Goal: Task Accomplishment & Management: Use online tool/utility

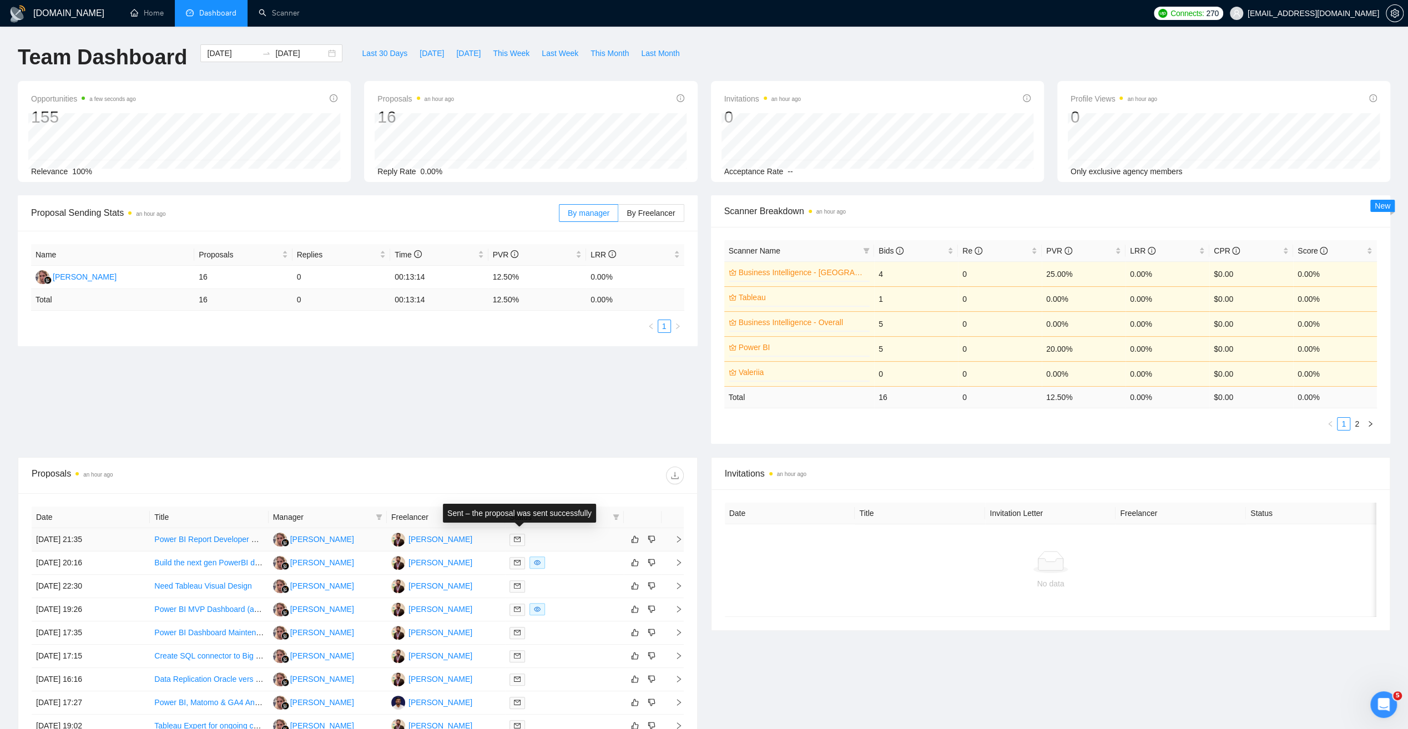
click at [519, 534] on span at bounding box center [517, 540] width 16 height 12
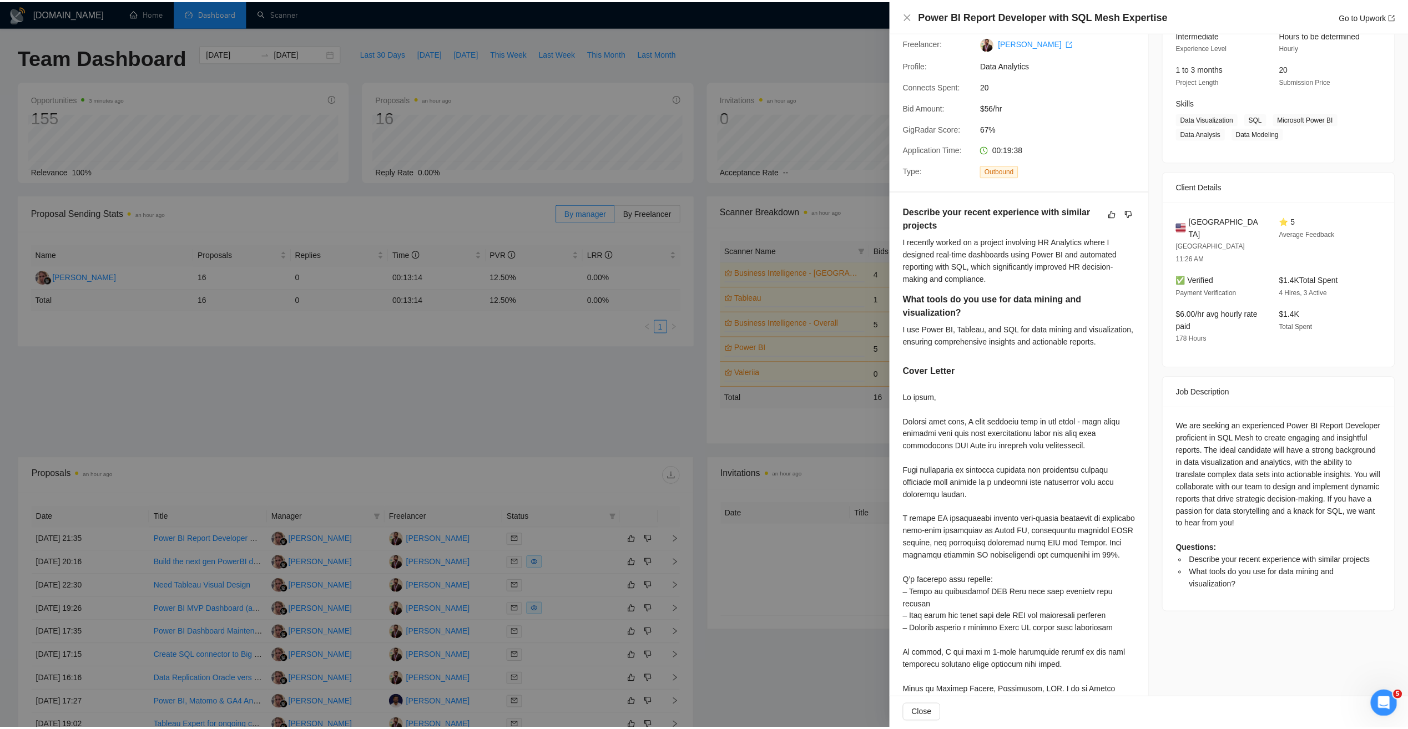
scroll to position [42, 0]
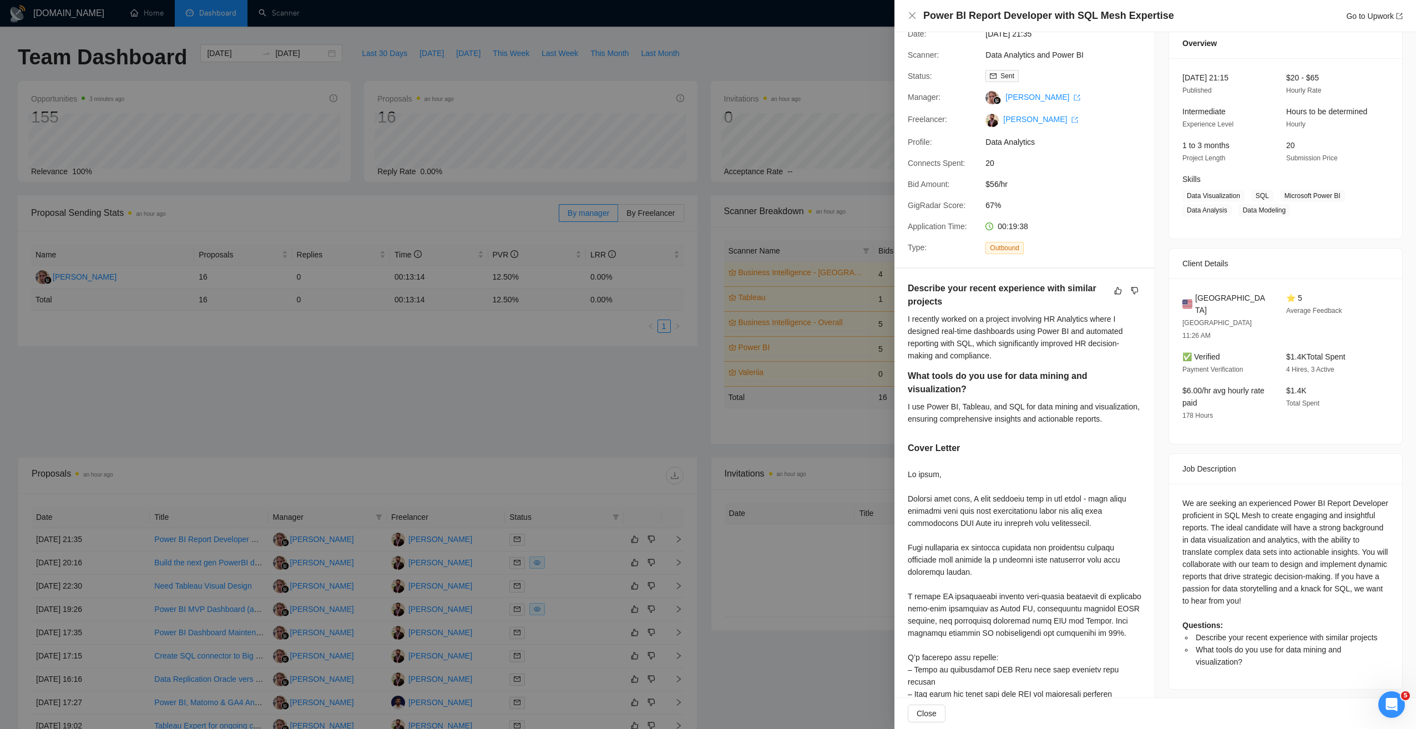
click at [697, 410] on div at bounding box center [708, 364] width 1416 height 729
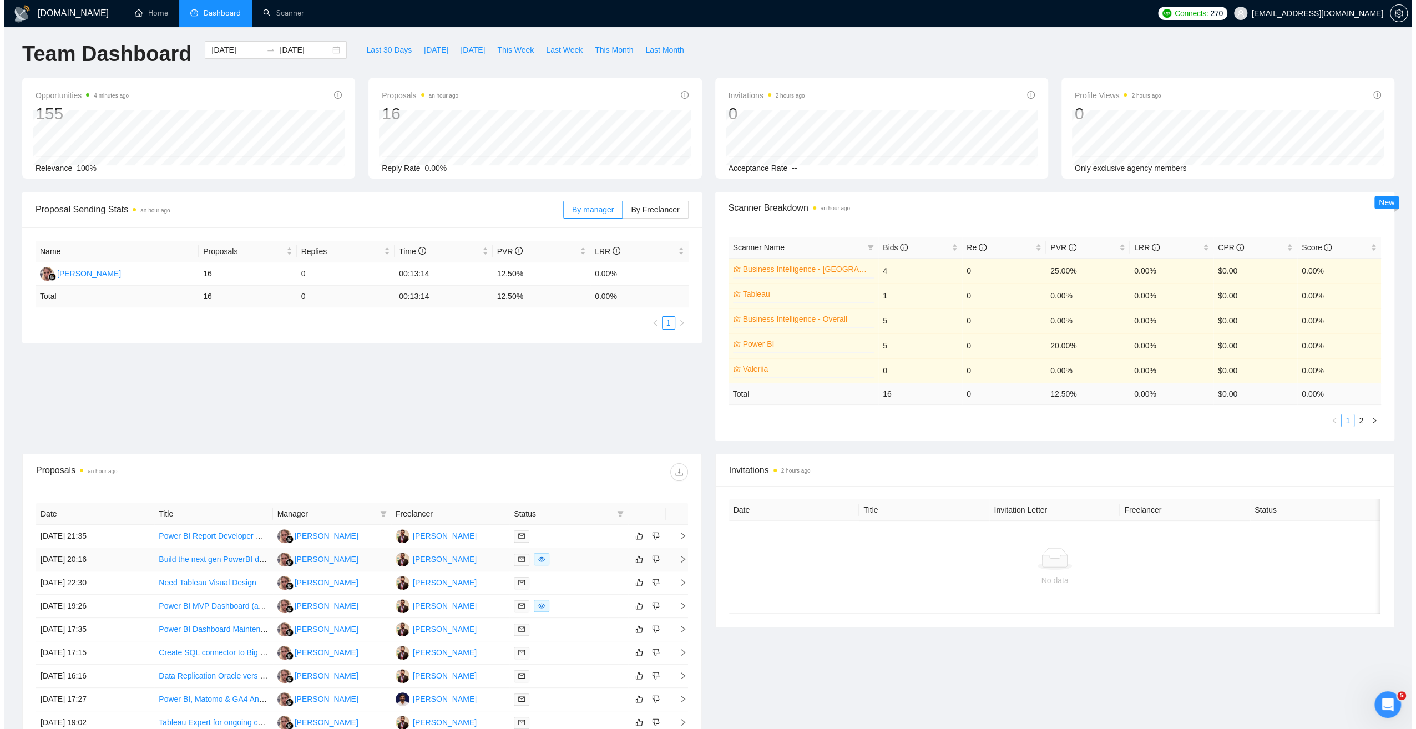
scroll to position [0, 0]
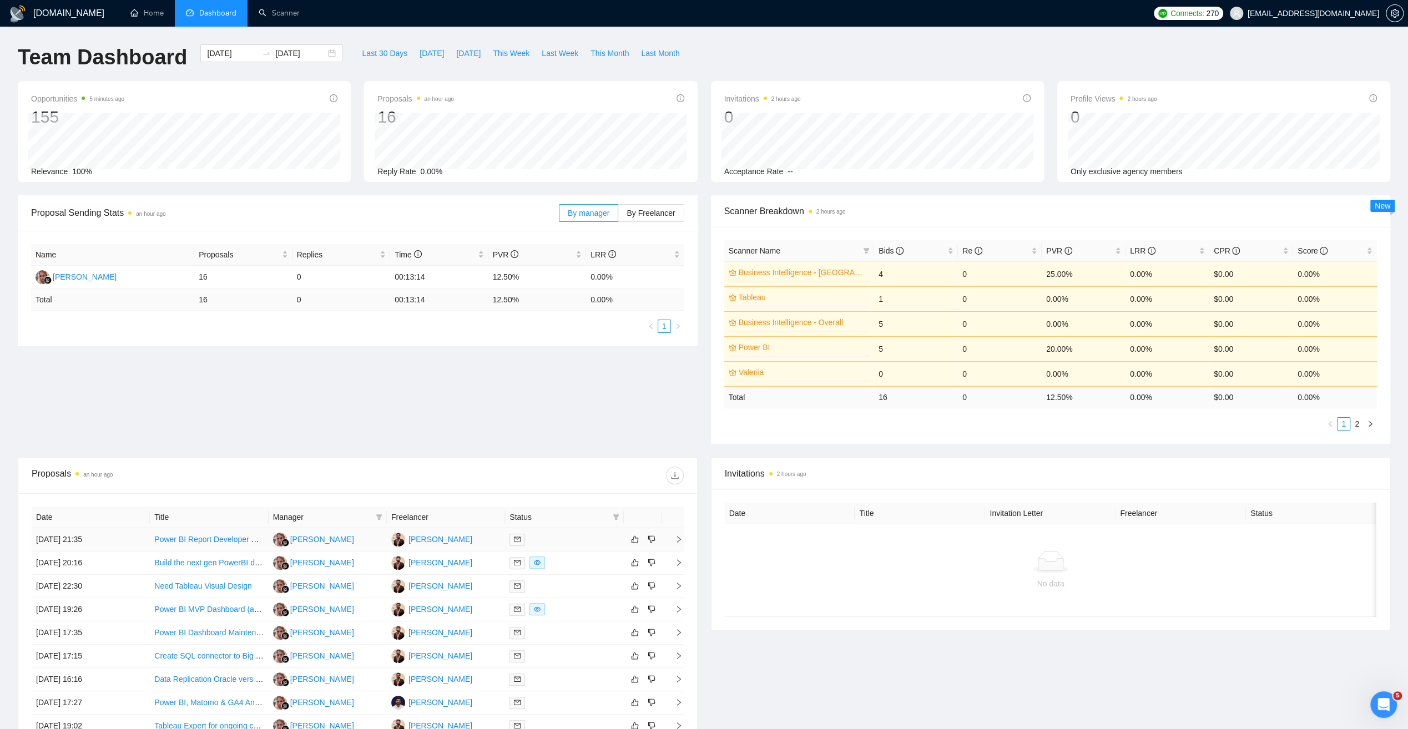
click at [203, 535] on link "Power BI Report Developer with SQL Mesh Expertise" at bounding box center [246, 539] width 184 height 9
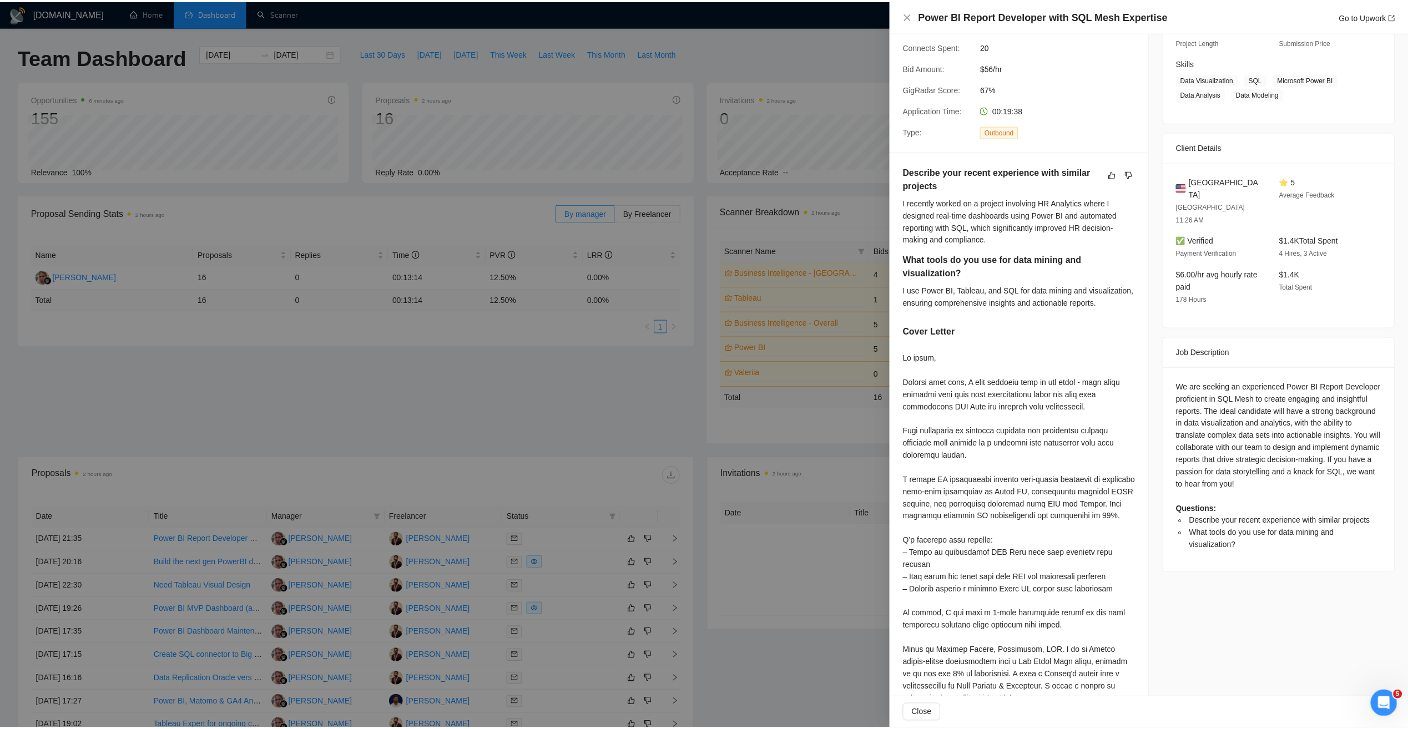
scroll to position [209, 0]
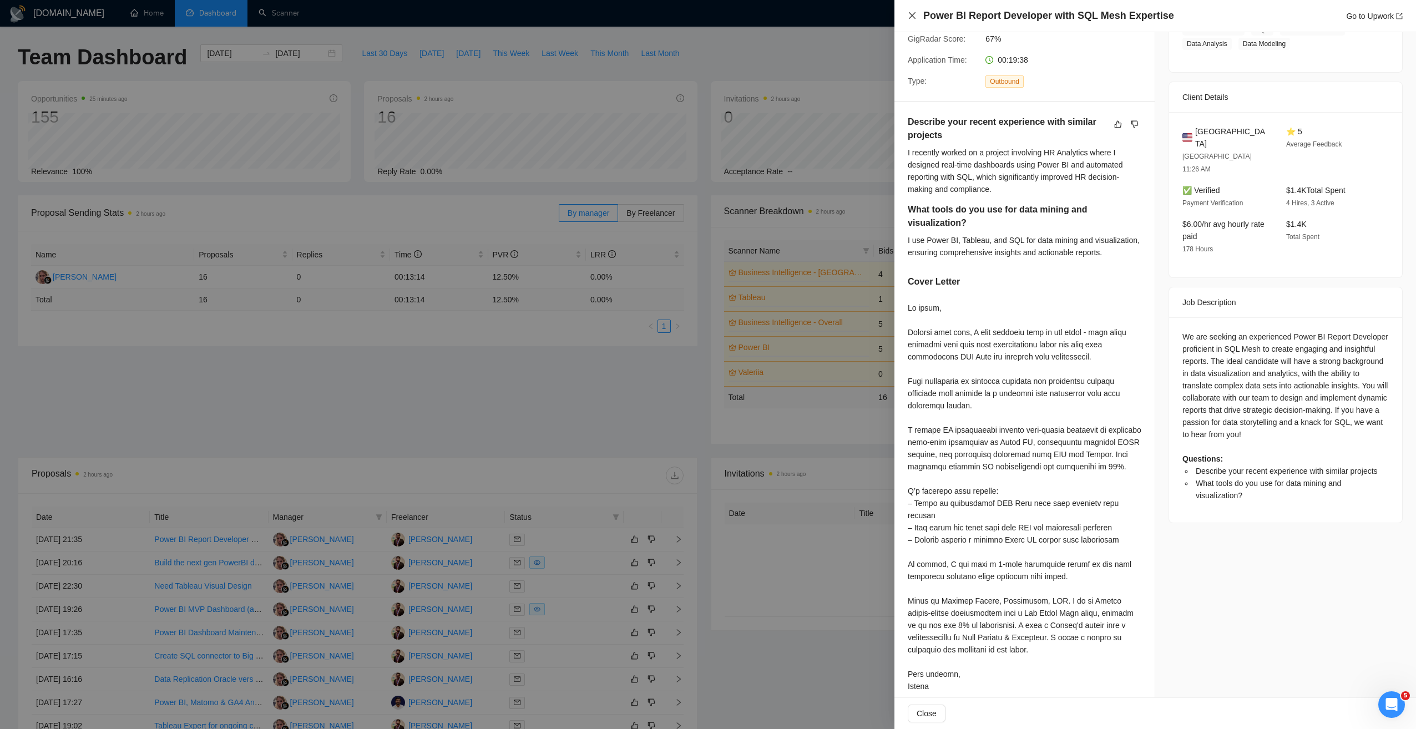
click at [910, 18] on icon "close" at bounding box center [912, 15] width 7 height 7
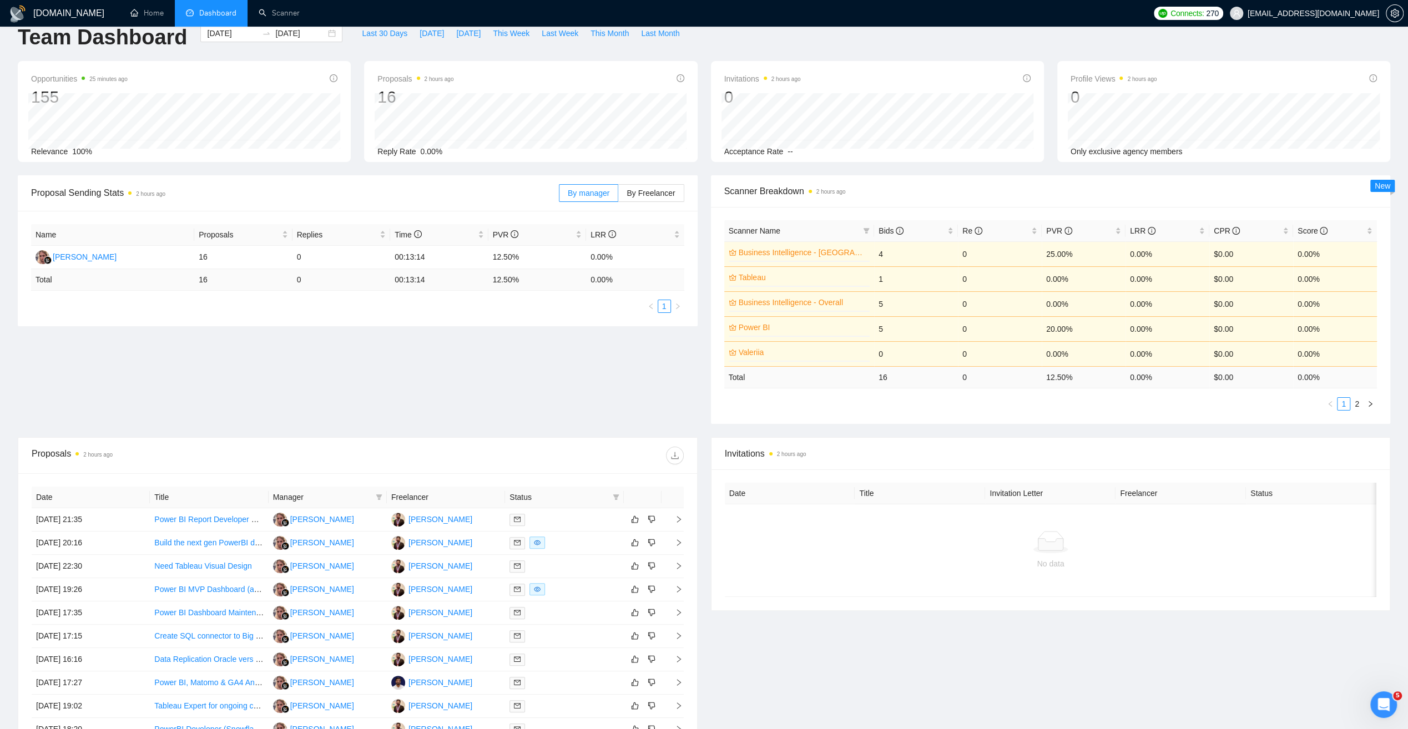
scroll to position [0, 0]
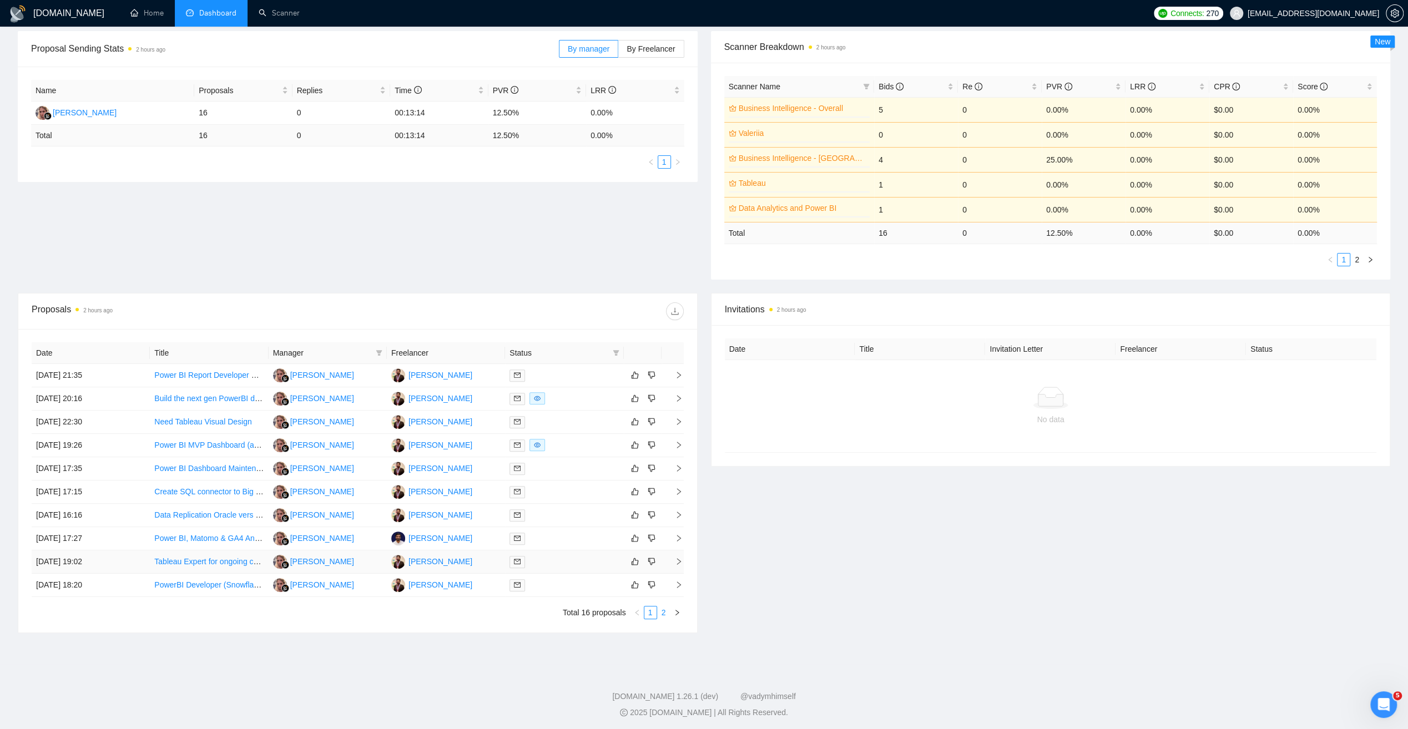
scroll to position [166, 0]
click at [663, 606] on link "2" at bounding box center [664, 610] width 12 height 12
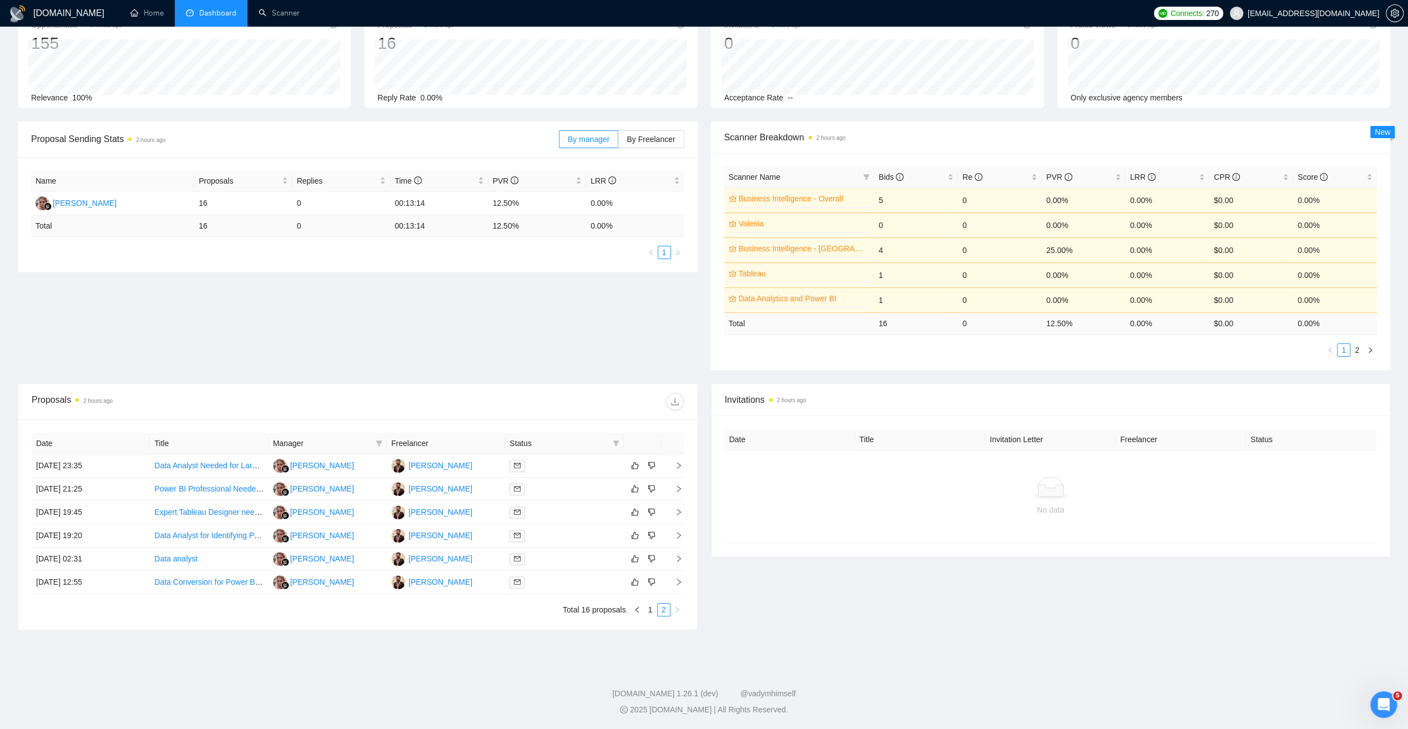
scroll to position [72, 0]
click at [648, 610] on link "1" at bounding box center [650, 611] width 12 height 12
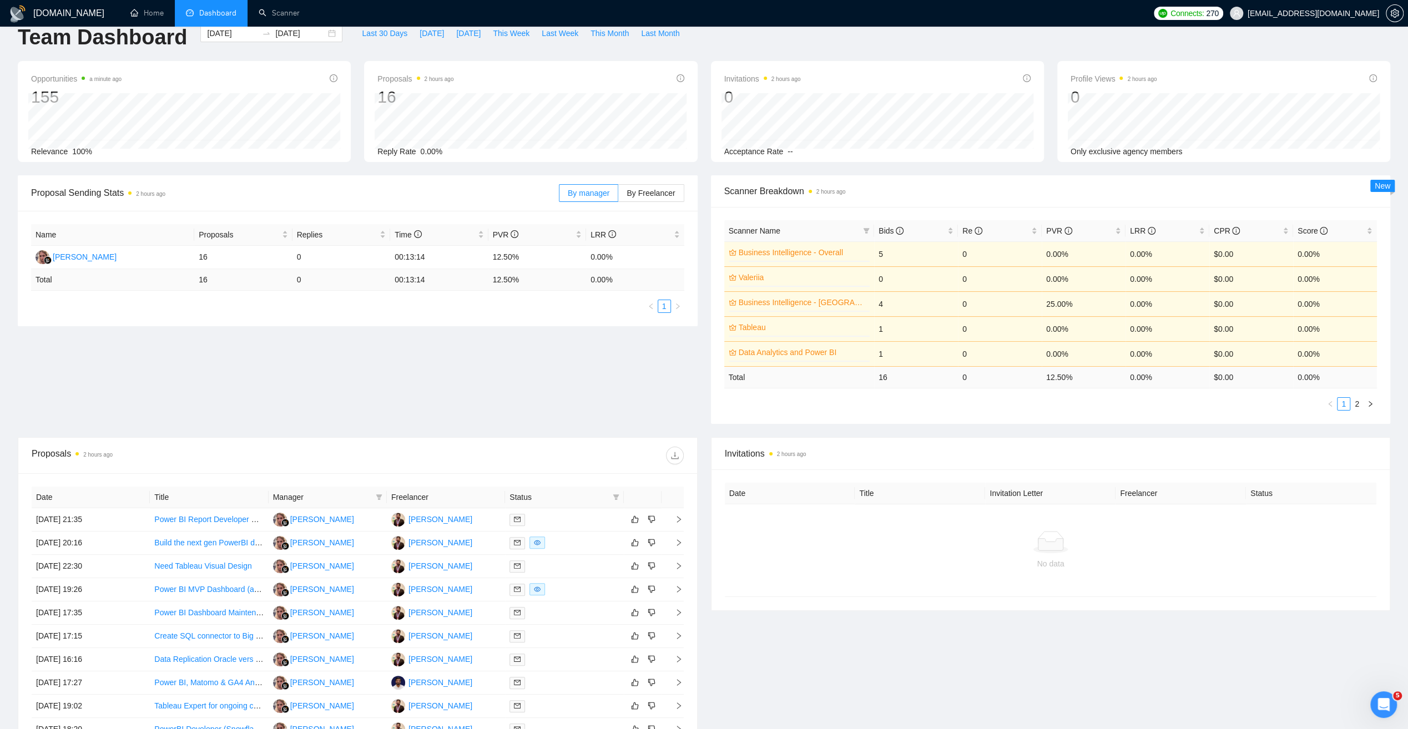
scroll to position [17, 0]
click at [108, 332] on div "Proposal Sending Stats 2 hours ago By manager By Freelancer Name Proposals Repl…" at bounding box center [704, 310] width 1386 height 262
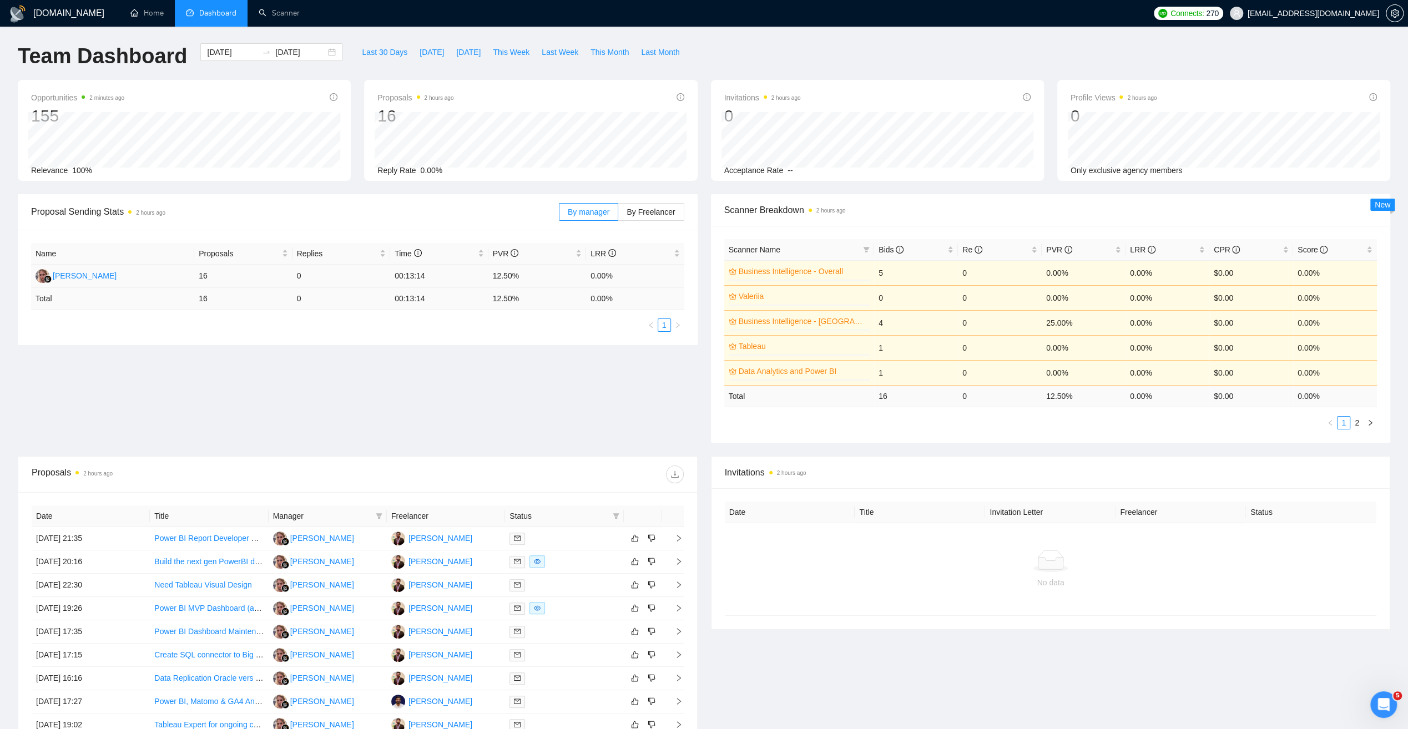
scroll to position [0, 0]
click at [281, 16] on link "Scanner" at bounding box center [279, 12] width 41 height 9
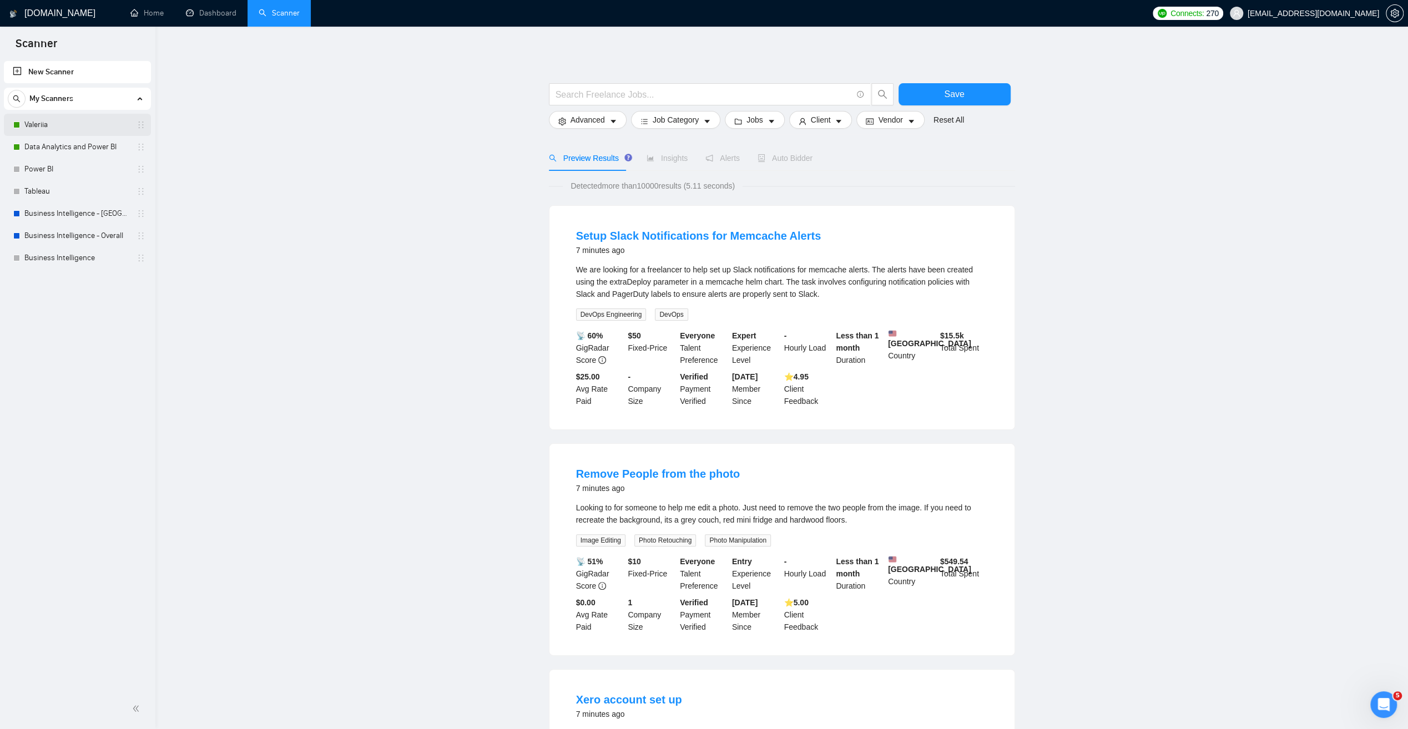
click at [38, 123] on link "Valeriia" at bounding box center [76, 125] width 105 height 22
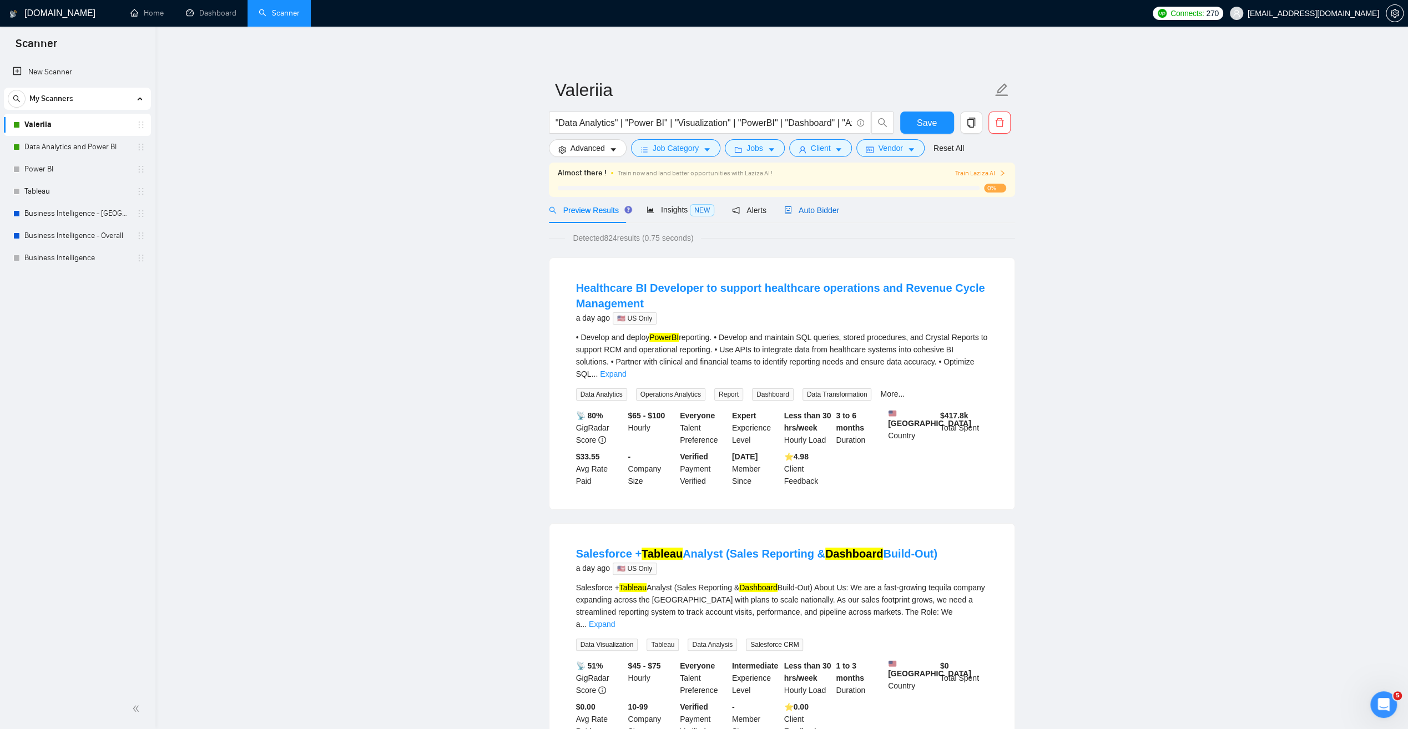
click at [802, 212] on span "Auto Bidder" at bounding box center [811, 210] width 55 height 9
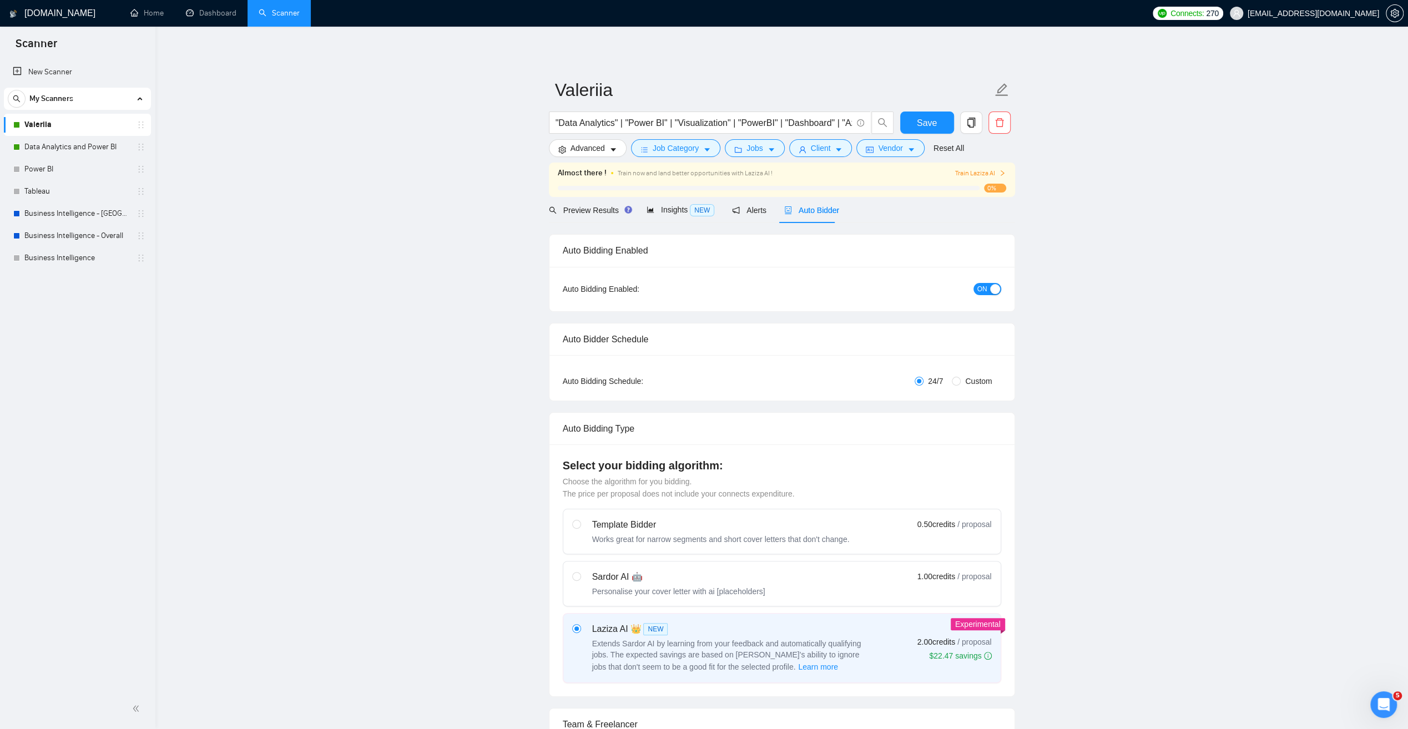
radio input "false"
radio input "true"
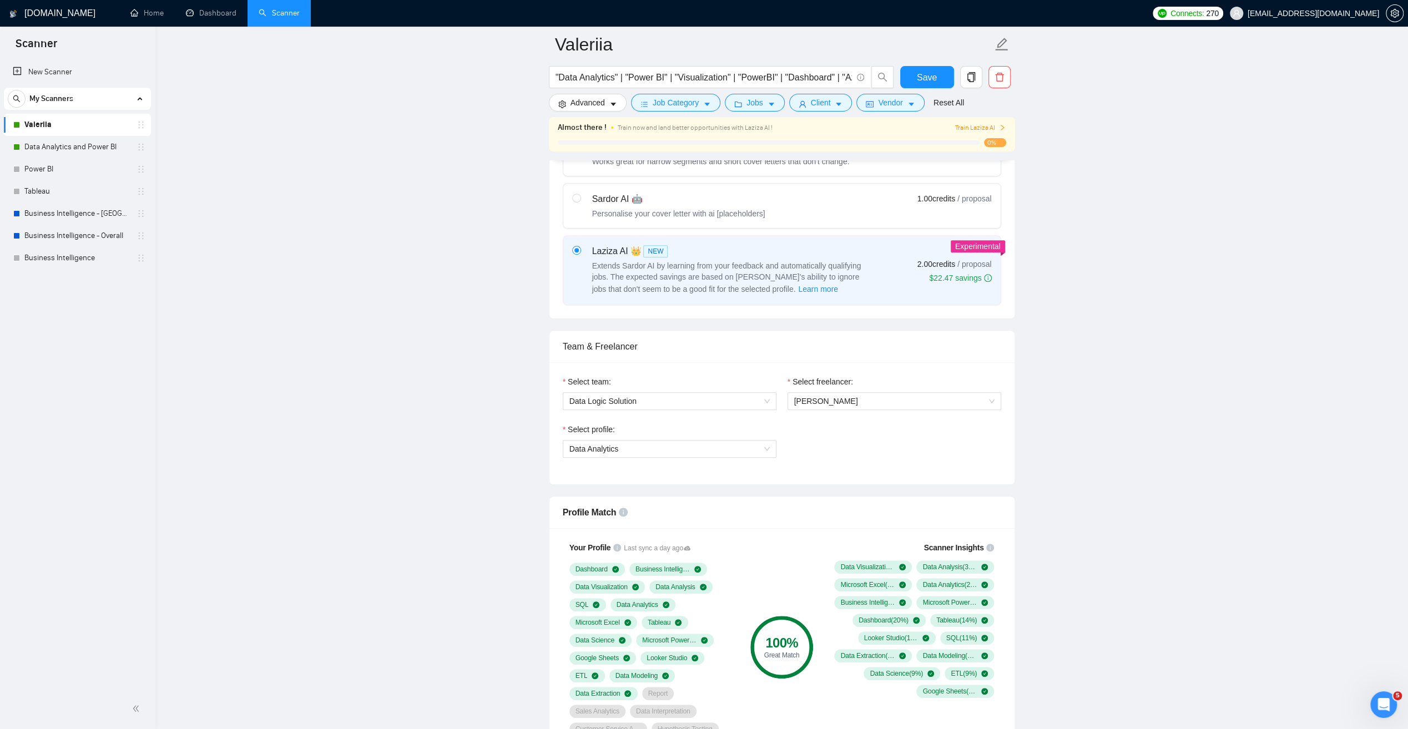
scroll to position [555, 0]
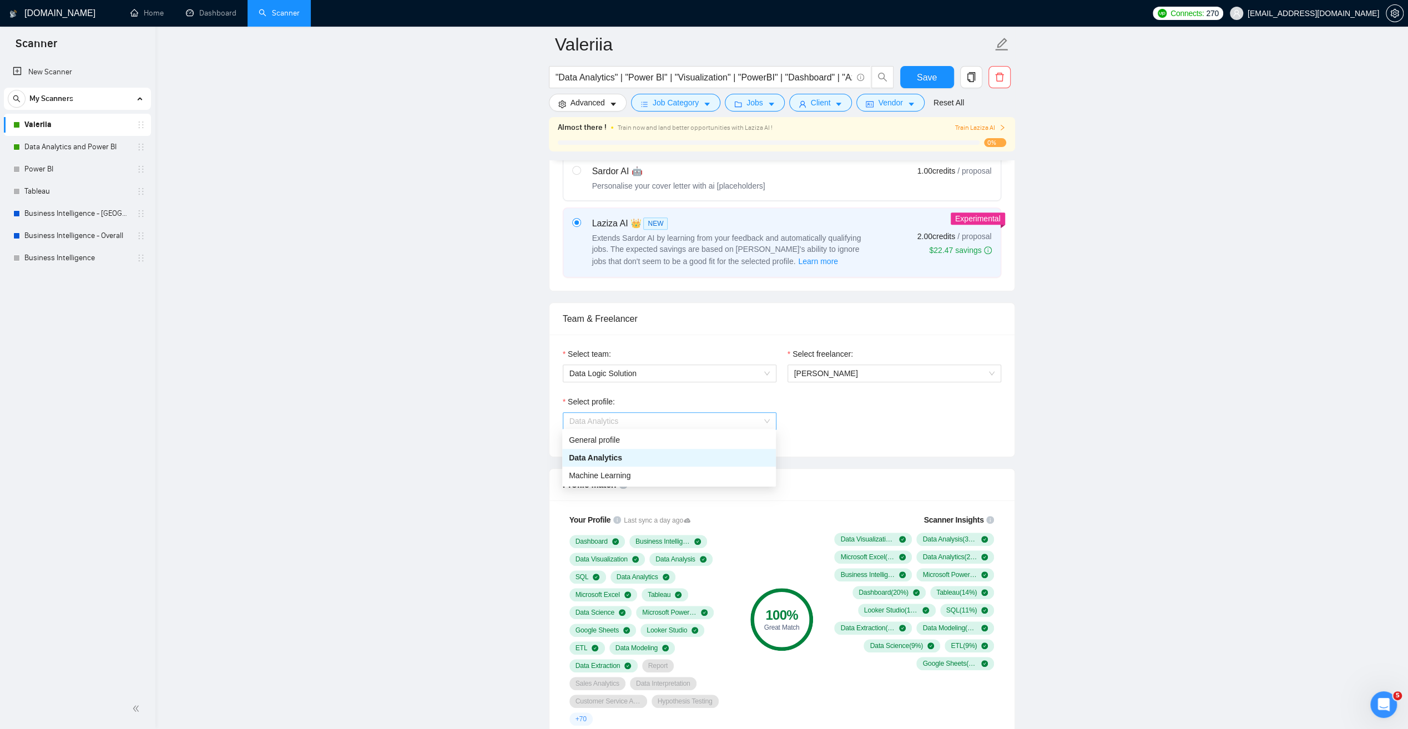
click at [766, 420] on span "Data Analytics" at bounding box center [669, 421] width 200 height 17
click at [766, 371] on span "Data Logic Solution" at bounding box center [669, 373] width 200 height 17
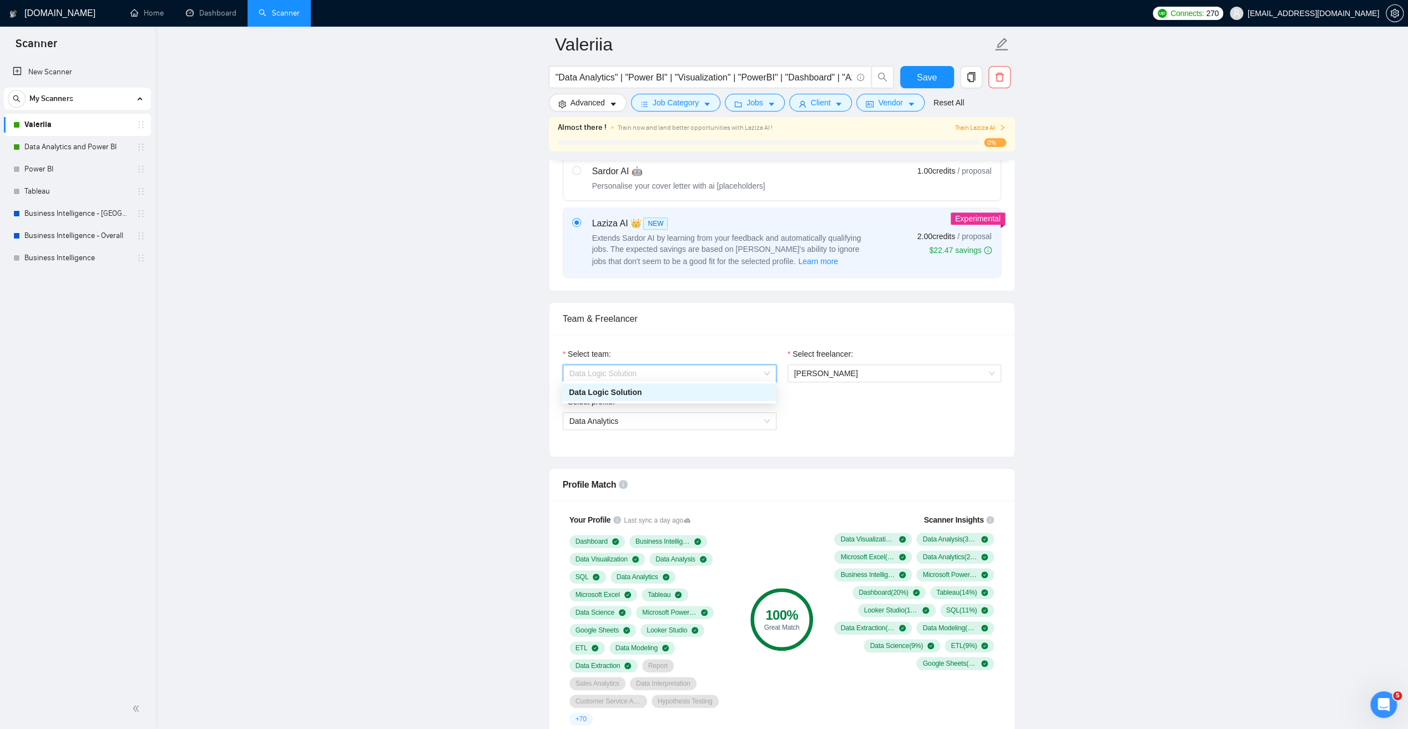
drag, startPoint x: 766, startPoint y: 371, endPoint x: 772, endPoint y: 372, distance: 5.8
click at [766, 370] on span "Data Logic Solution" at bounding box center [669, 373] width 200 height 17
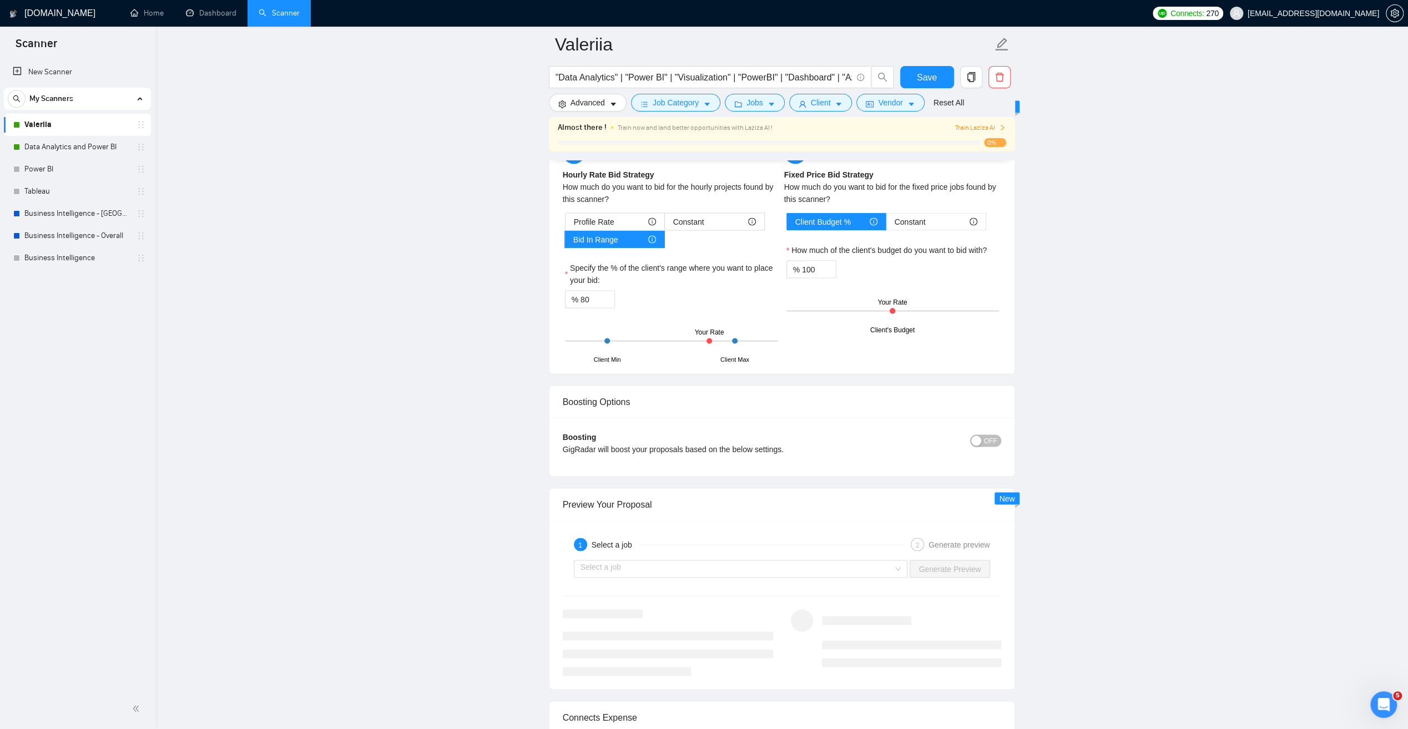
scroll to position [1998, 0]
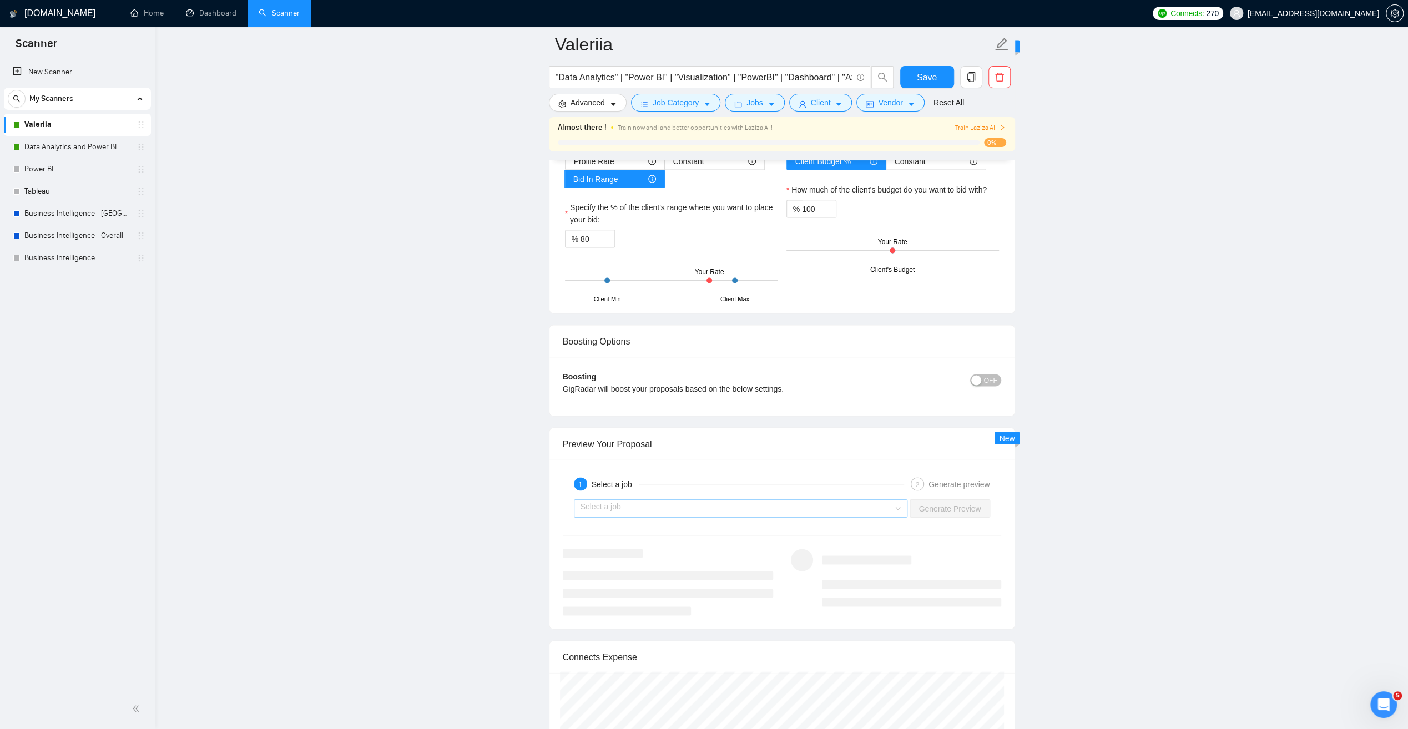
click at [893, 500] on input "search" at bounding box center [736, 508] width 313 height 17
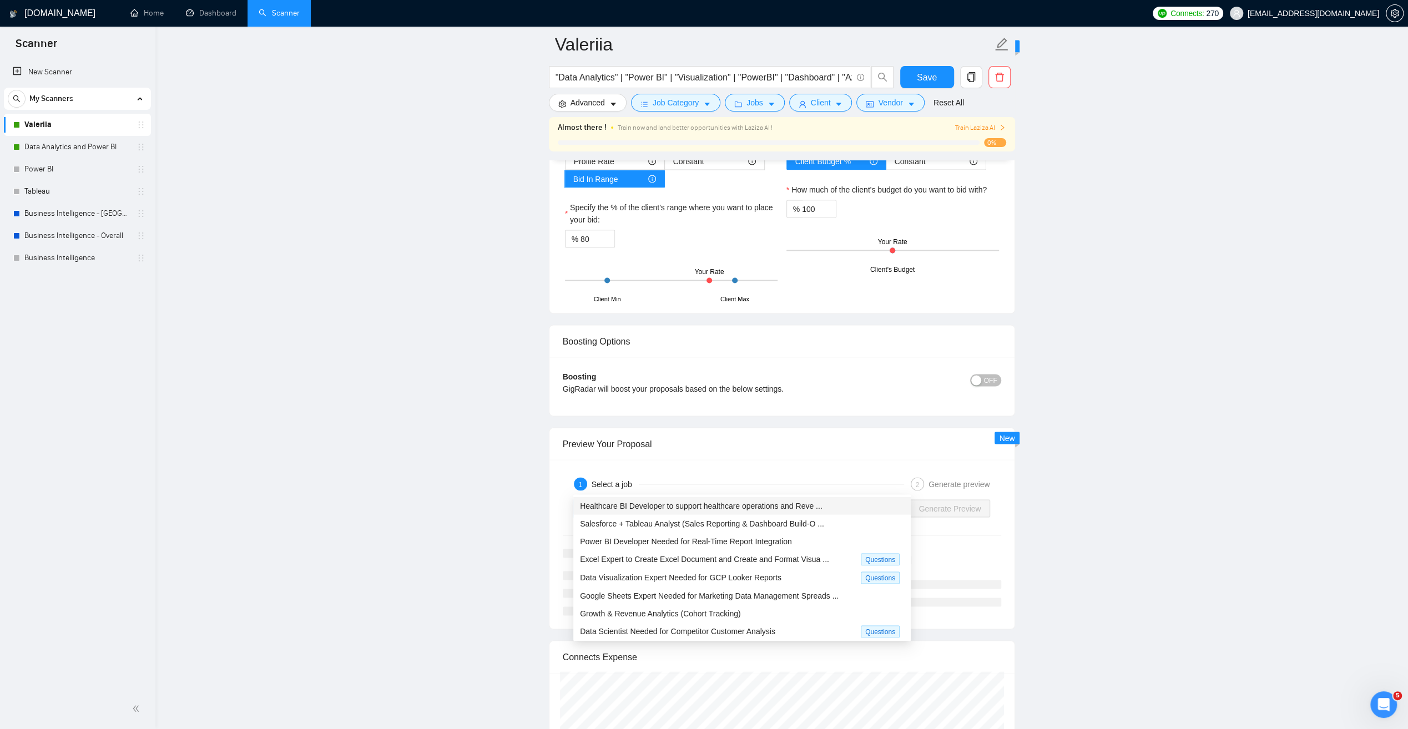
click at [784, 504] on span "Healthcare BI Developer to support healthcare operations and Reve ..." at bounding box center [701, 505] width 243 height 9
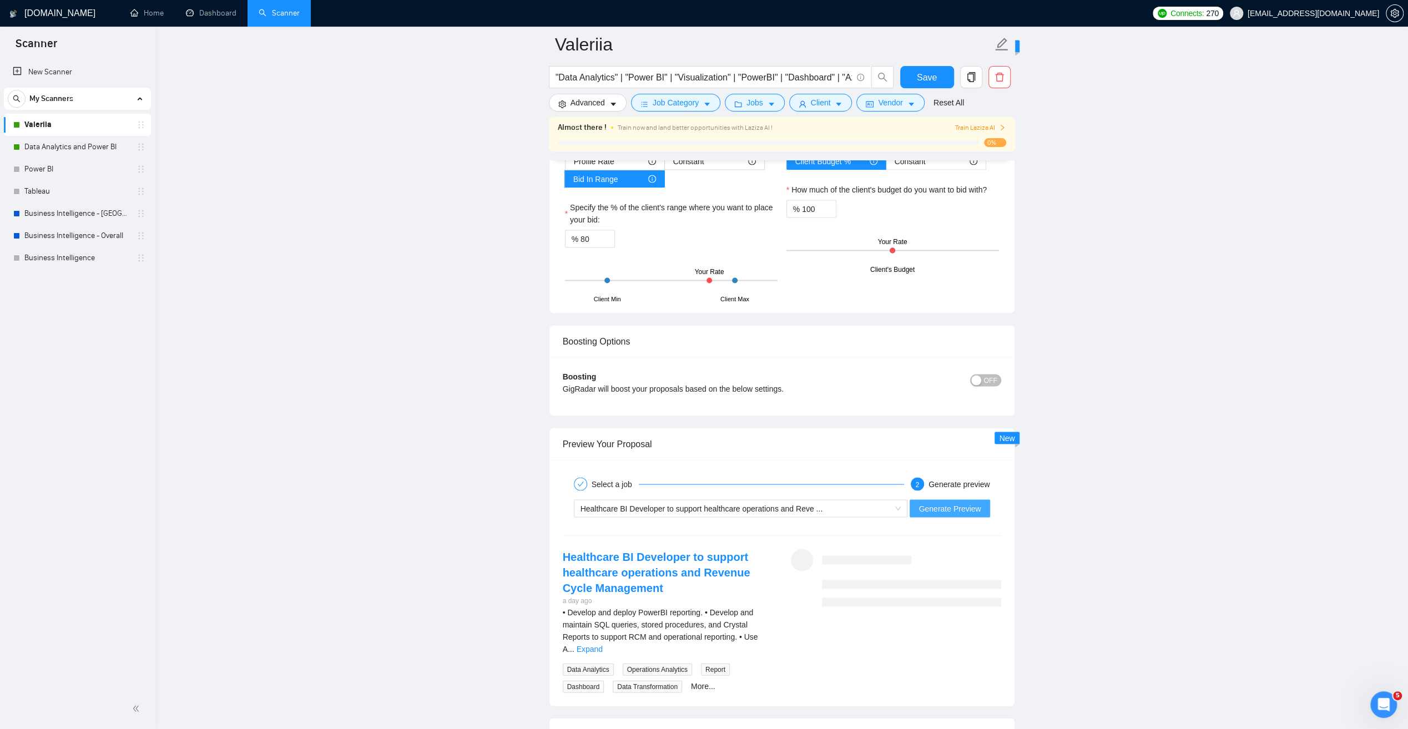
click at [943, 502] on span "Generate Preview" at bounding box center [949, 508] width 62 height 12
